Goal: Entertainment & Leisure: Browse casually

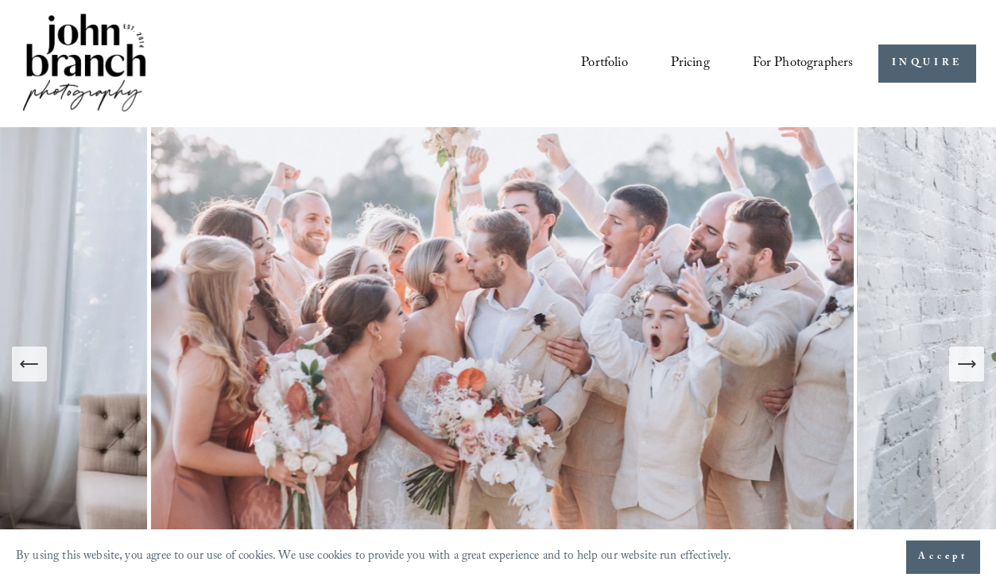
click at [970, 371] on icon "Next Slide" at bounding box center [967, 364] width 22 height 22
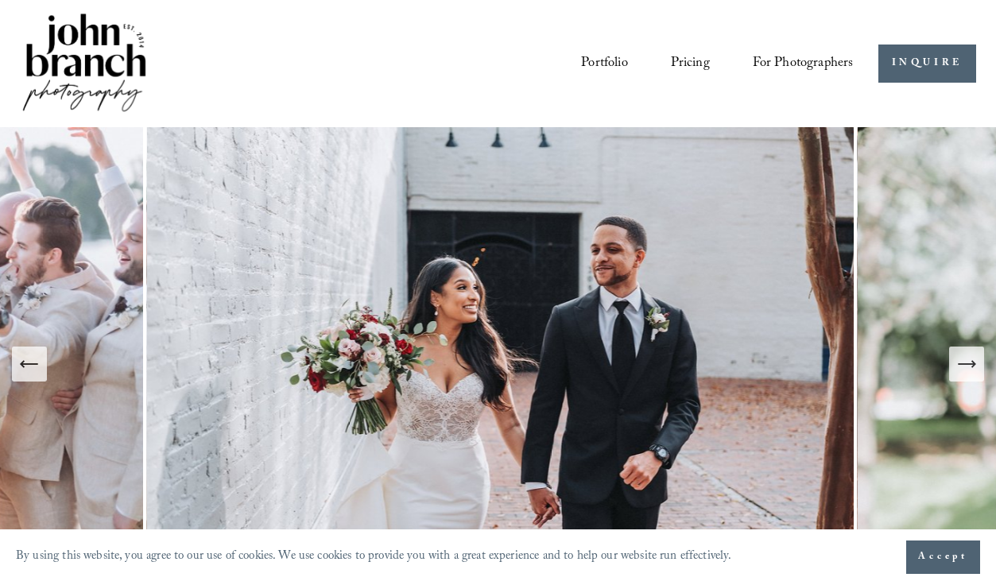
click at [970, 371] on icon "Next Slide" at bounding box center [967, 364] width 22 height 22
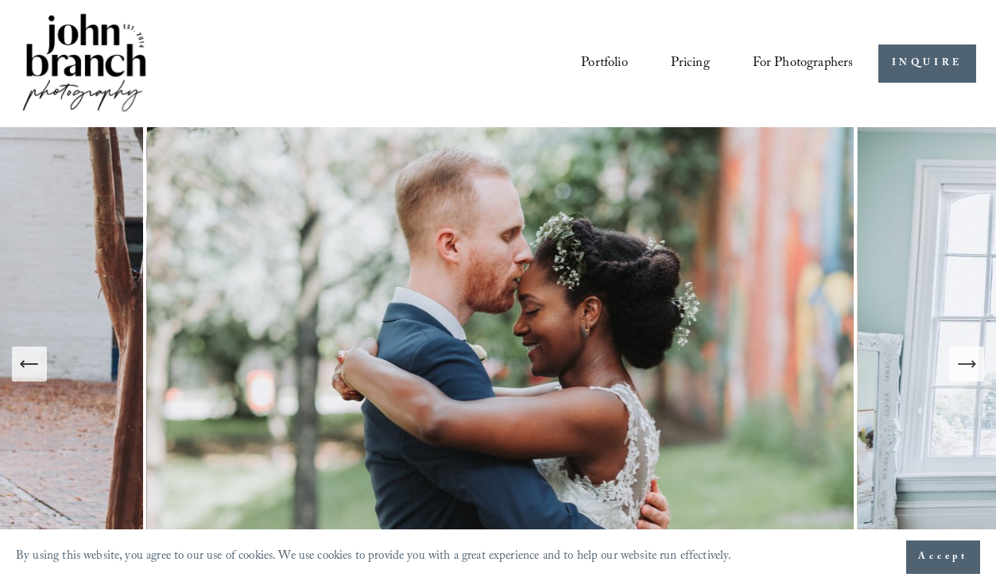
click at [970, 371] on icon "Next Slide" at bounding box center [967, 364] width 22 height 22
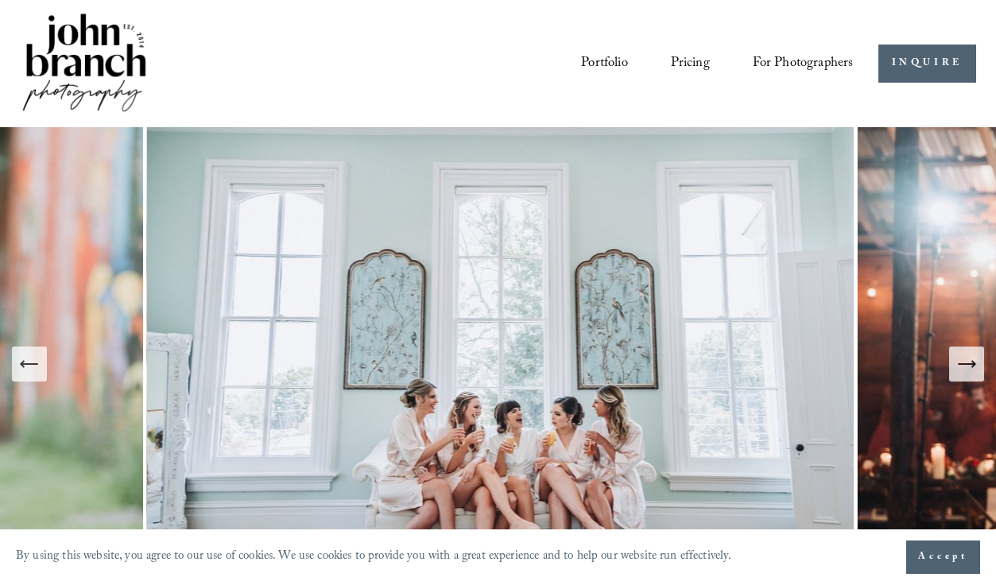
click at [970, 371] on icon "Next Slide" at bounding box center [967, 364] width 22 height 22
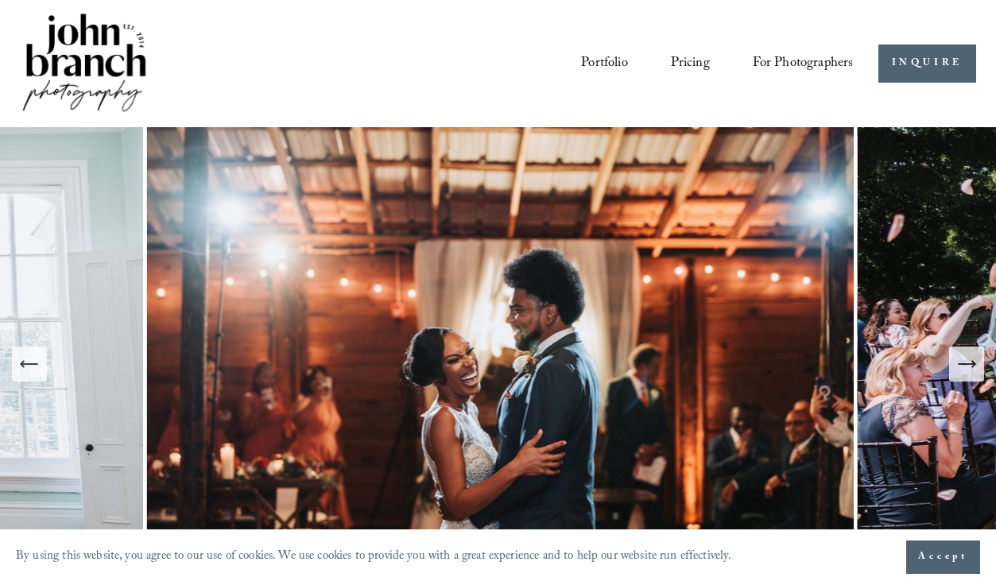
click at [970, 371] on icon "Next Slide" at bounding box center [967, 364] width 22 height 22
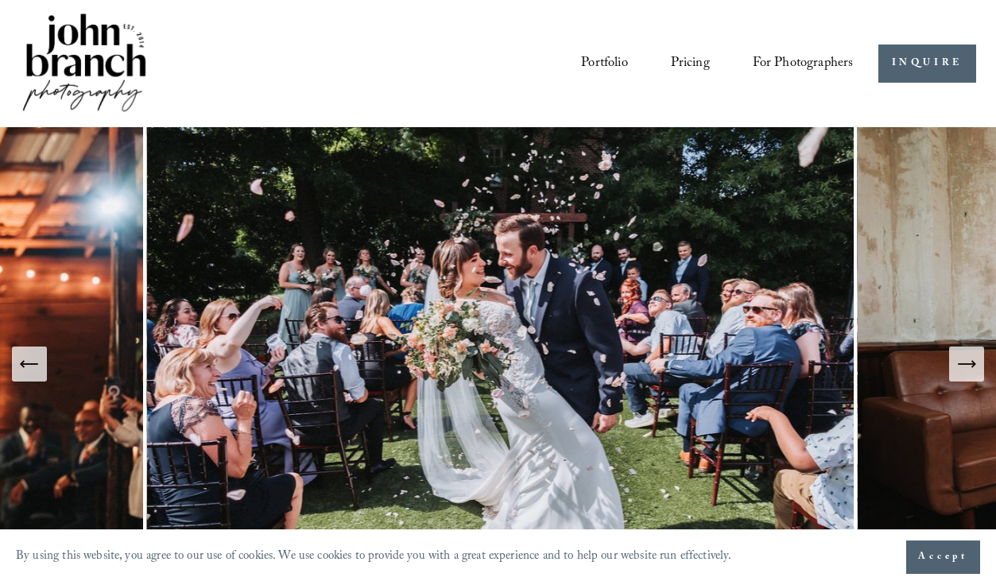
click at [970, 371] on icon "Next Slide" at bounding box center [967, 364] width 22 height 22
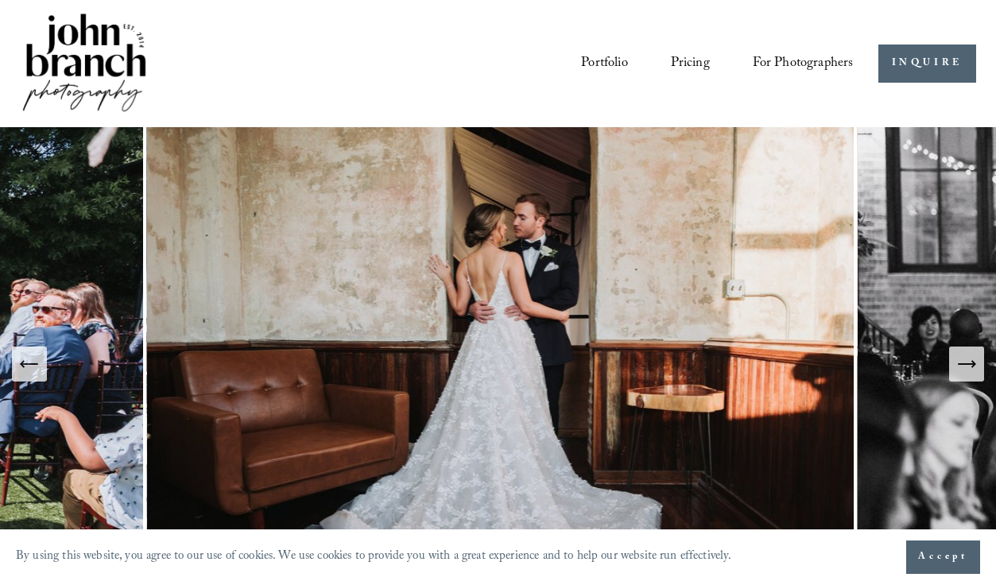
click at [970, 371] on icon "Next Slide" at bounding box center [967, 364] width 22 height 22
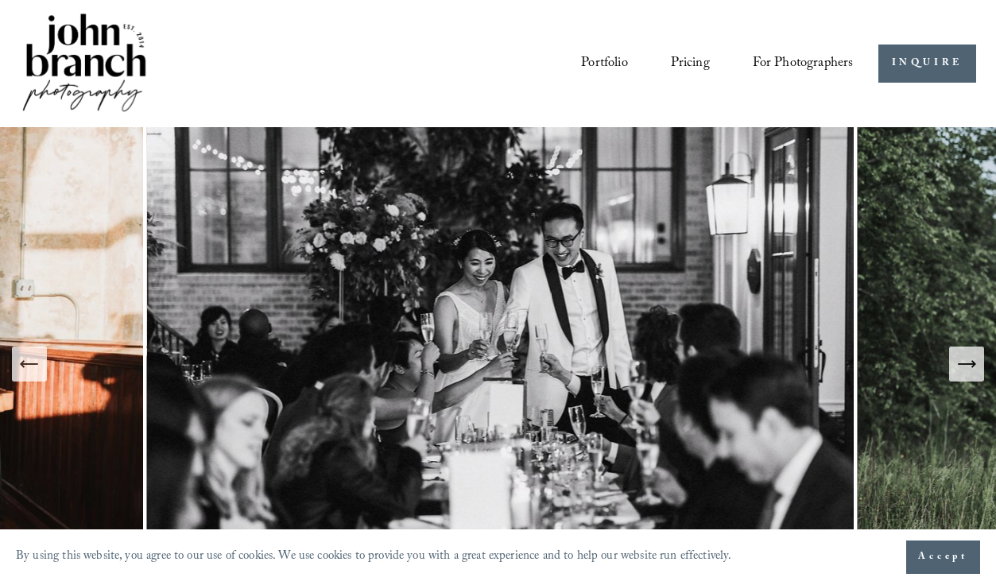
click at [970, 371] on icon "Next Slide" at bounding box center [967, 364] width 22 height 22
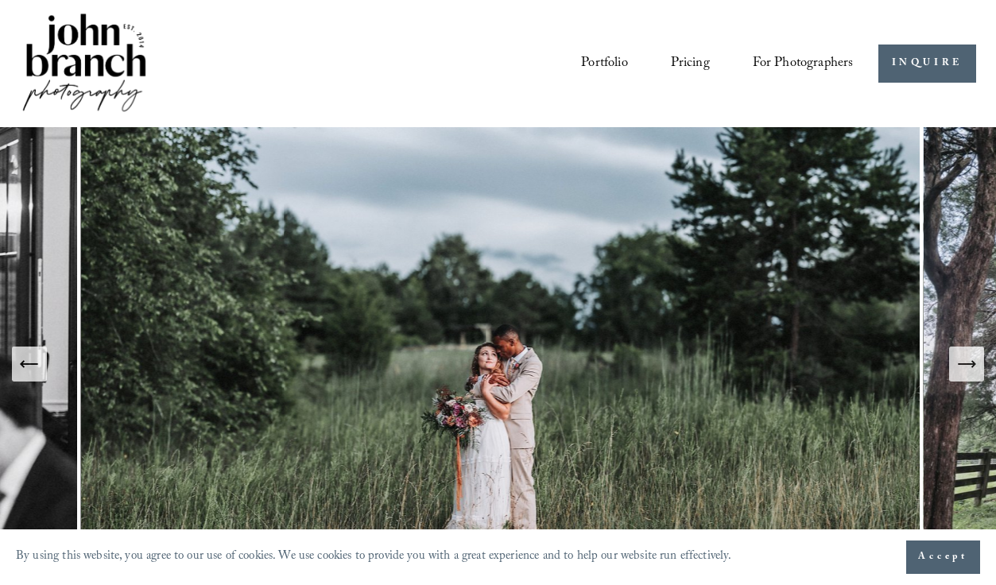
click at [970, 371] on icon "Next Slide" at bounding box center [967, 364] width 22 height 22
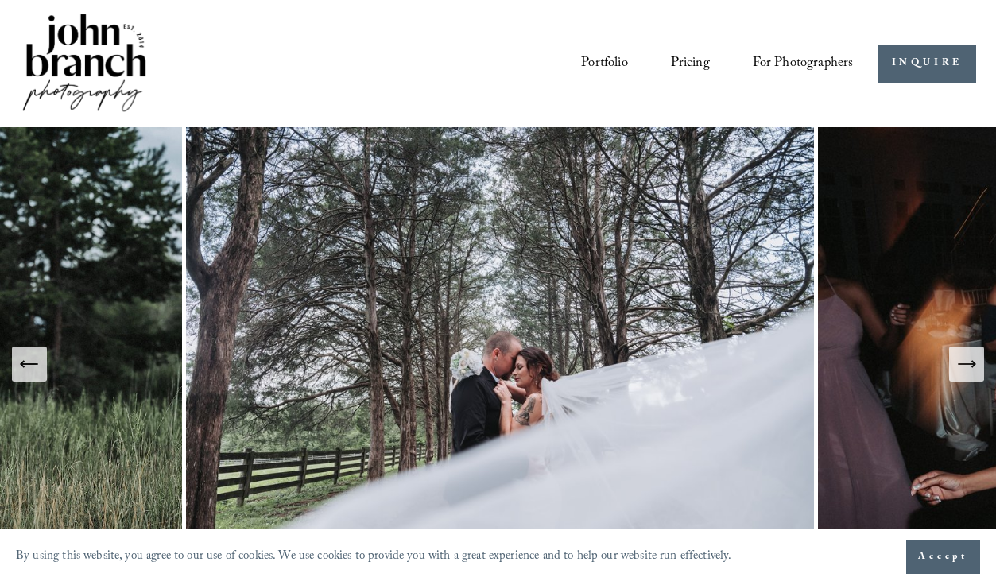
click at [970, 371] on icon "Next Slide" at bounding box center [967, 364] width 22 height 22
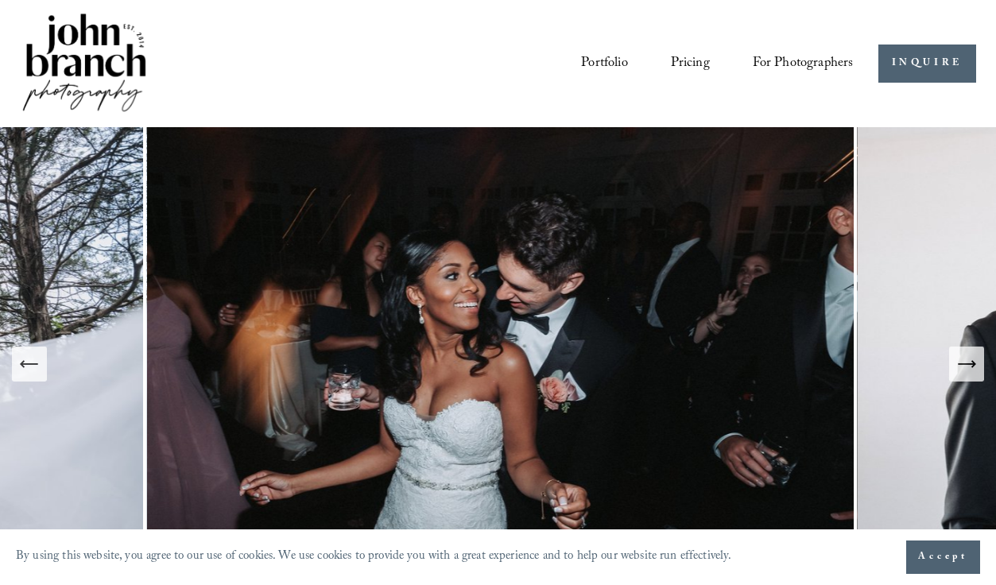
click at [970, 371] on icon "Next Slide" at bounding box center [967, 364] width 22 height 22
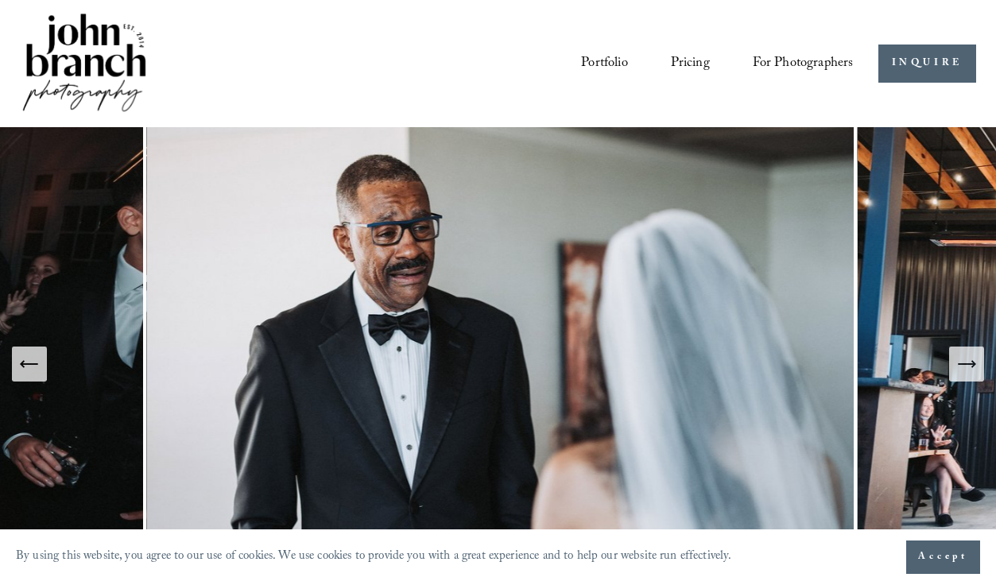
click at [970, 371] on icon "Next Slide" at bounding box center [967, 364] width 22 height 22
